Goal: Leave review/rating: Share an evaluation or opinion about a product, service, or content

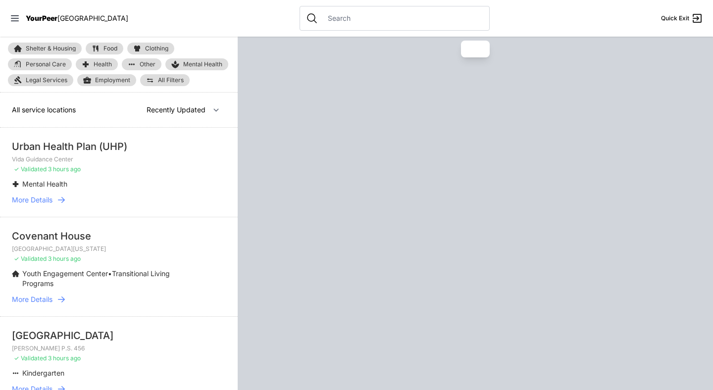
click at [331, 24] on div at bounding box center [395, 18] width 190 height 25
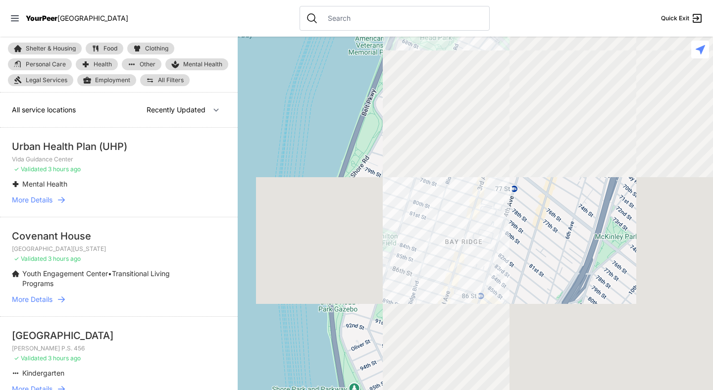
select select "nearby"
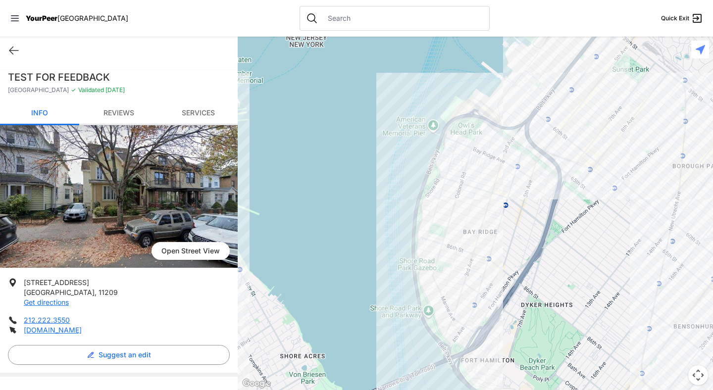
click at [119, 113] on link "Reviews" at bounding box center [118, 113] width 79 height 23
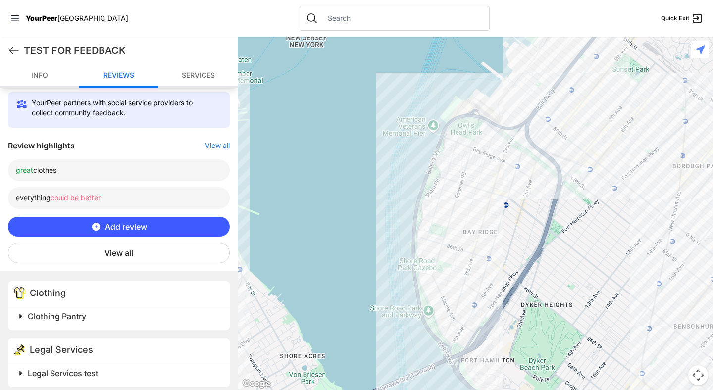
scroll to position [308, 0]
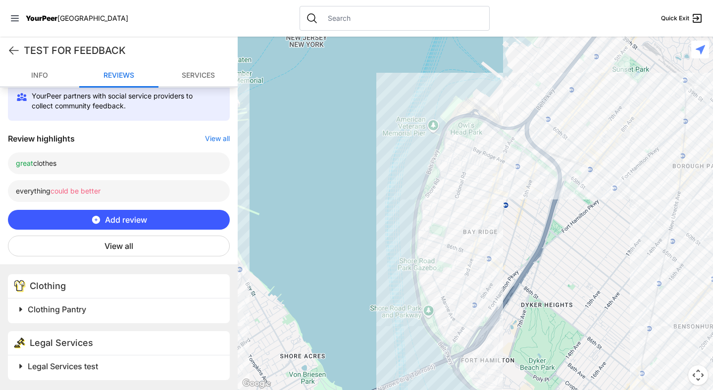
click at [120, 216] on span "Add review" at bounding box center [126, 220] width 42 height 12
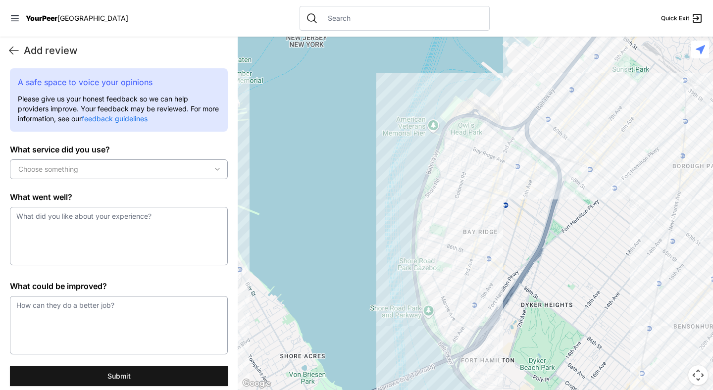
scroll to position [0, 0]
click at [116, 168] on div "Choose something" at bounding box center [118, 169] width 213 height 10
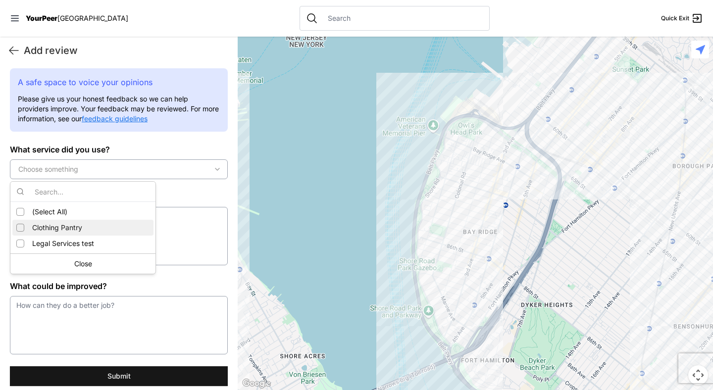
click at [57, 223] on span "Clothing Pantry" at bounding box center [57, 228] width 50 height 10
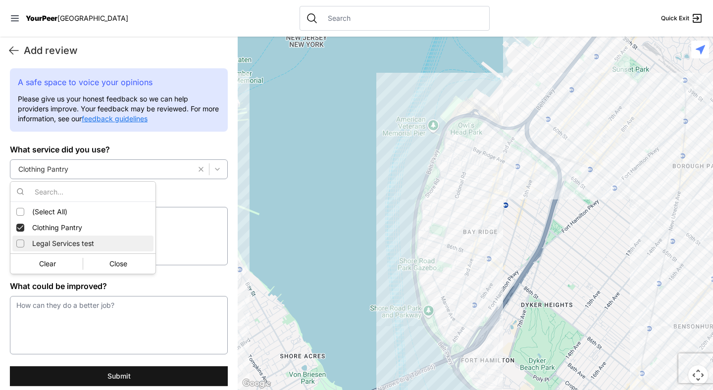
click at [71, 243] on span "Legal Services test" at bounding box center [63, 244] width 62 height 10
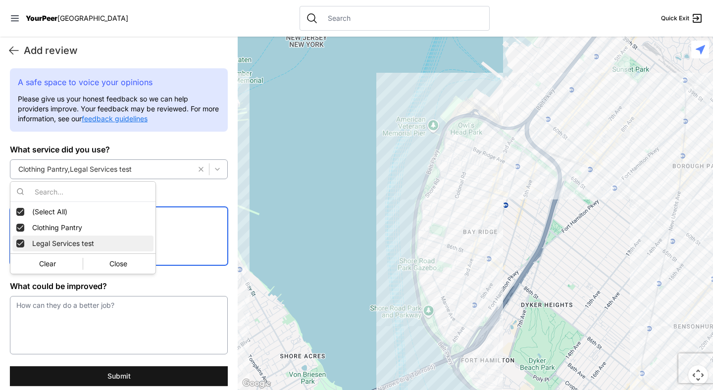
click at [145, 240] on textarea at bounding box center [119, 236] width 218 height 58
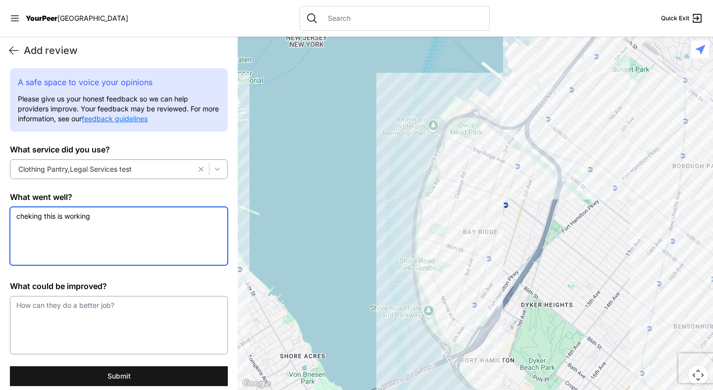
type textarea "cheking this is working"
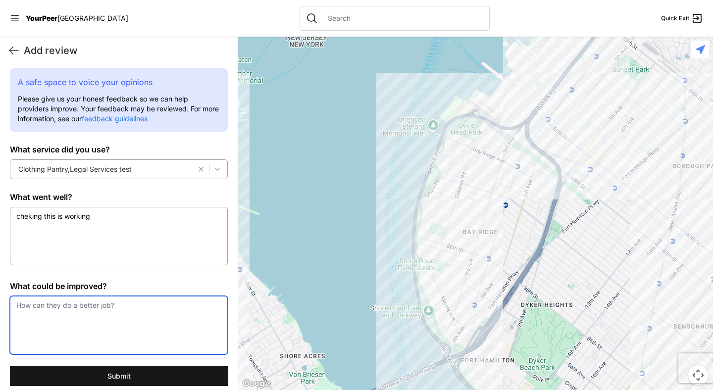
click at [111, 305] on textarea at bounding box center [119, 325] width 218 height 58
type textarea "is it working?"
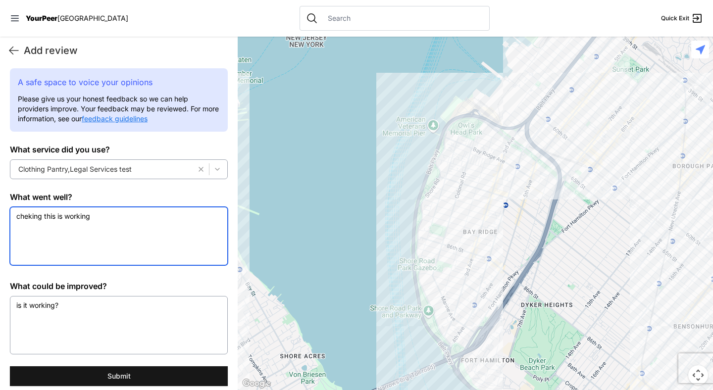
click at [28, 217] on textarea "cheking this is working" at bounding box center [119, 236] width 218 height 58
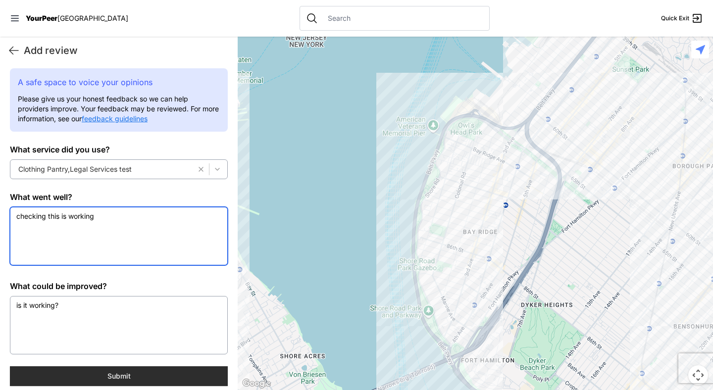
type textarea "checking this is working"
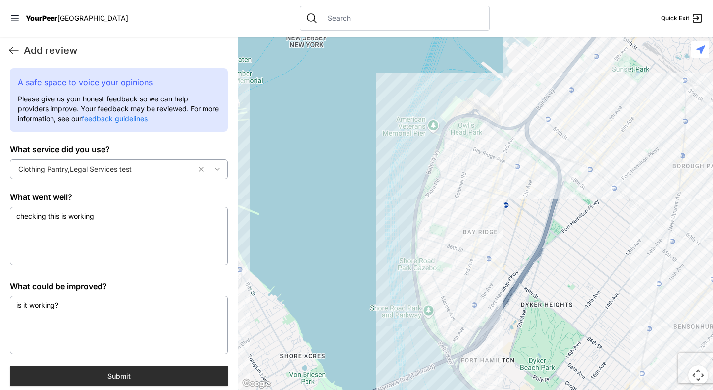
click at [121, 375] on button "Submit" at bounding box center [119, 376] width 218 height 20
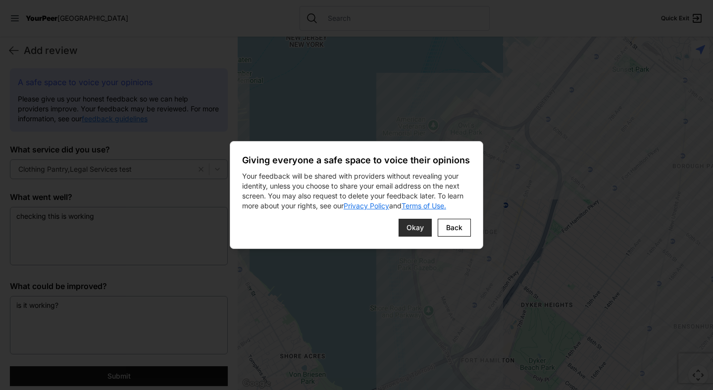
click at [412, 233] on button "Okay" at bounding box center [415, 228] width 33 height 18
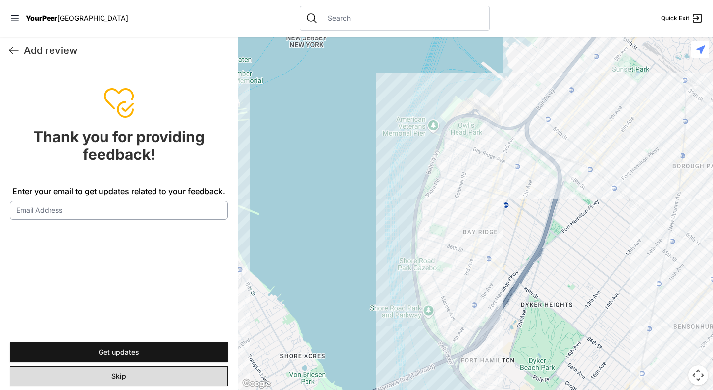
click at [135, 379] on button "Skip" at bounding box center [119, 376] width 218 height 20
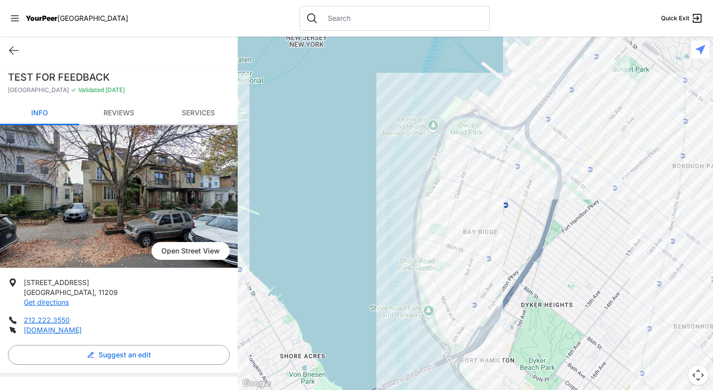
click at [124, 106] on link "Reviews" at bounding box center [118, 113] width 79 height 23
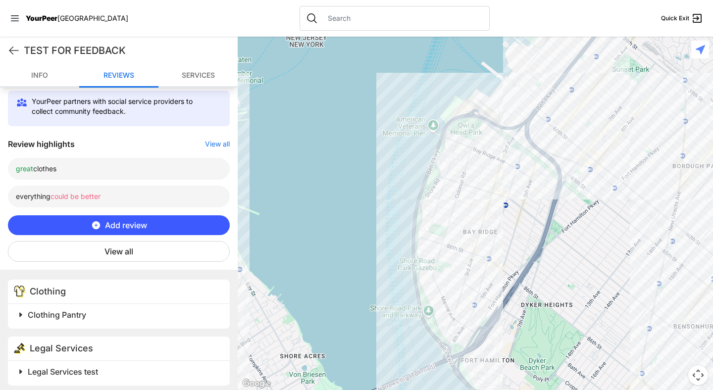
scroll to position [308, 0]
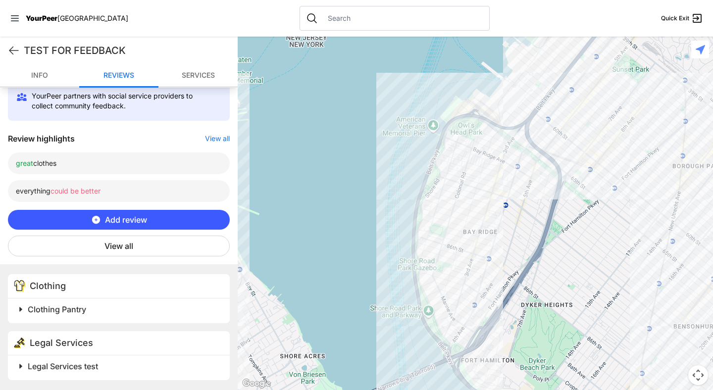
click at [128, 251] on button "View all" at bounding box center [119, 246] width 222 height 21
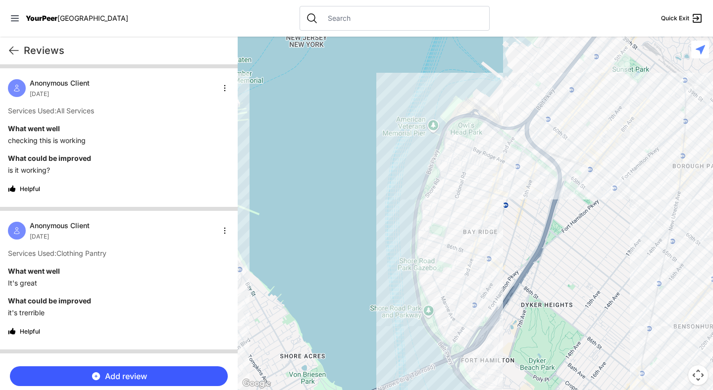
click at [344, 18] on input "text" at bounding box center [402, 18] width 161 height 10
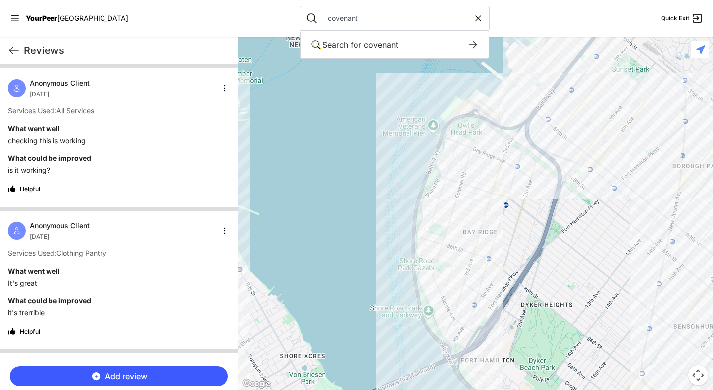
type input "covenant"
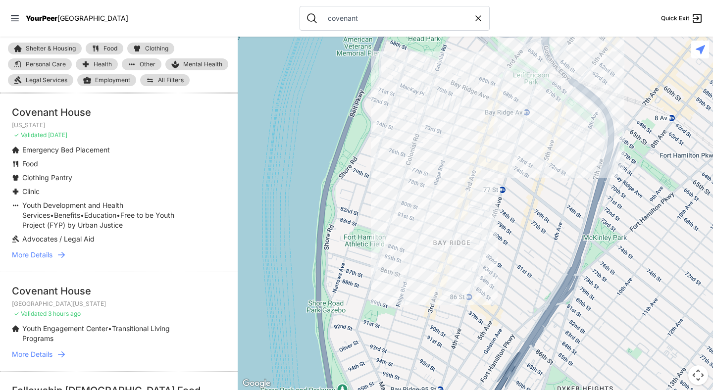
scroll to position [141, 0]
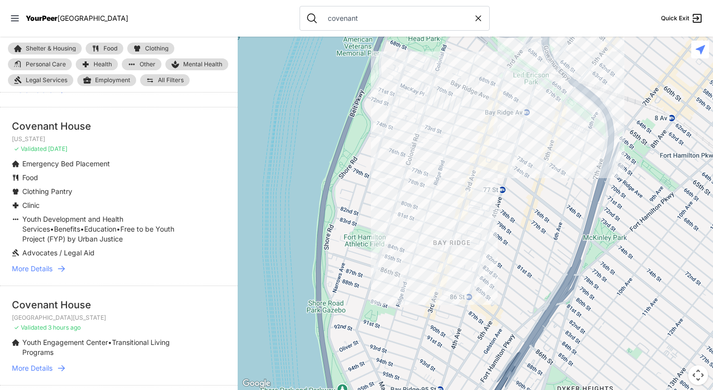
click at [64, 264] on icon at bounding box center [61, 269] width 10 height 10
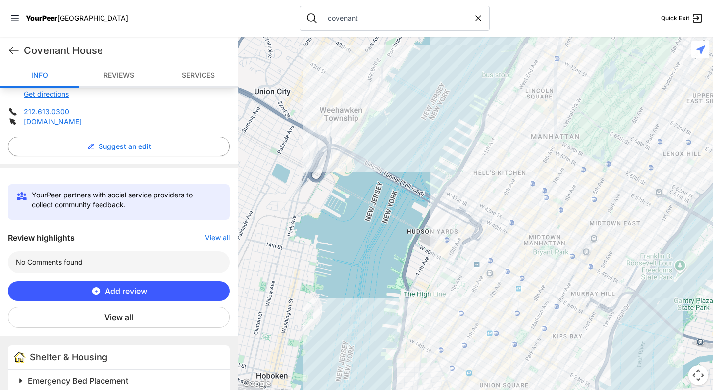
scroll to position [219, 0]
click at [126, 76] on link "Reviews" at bounding box center [118, 75] width 79 height 23
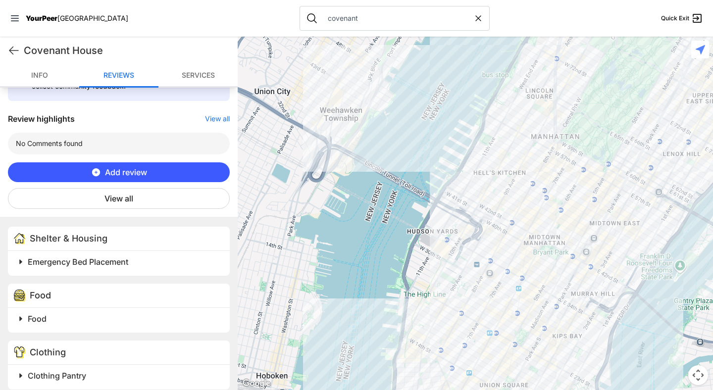
scroll to position [346, 0]
